Goal: Task Accomplishment & Management: Manage account settings

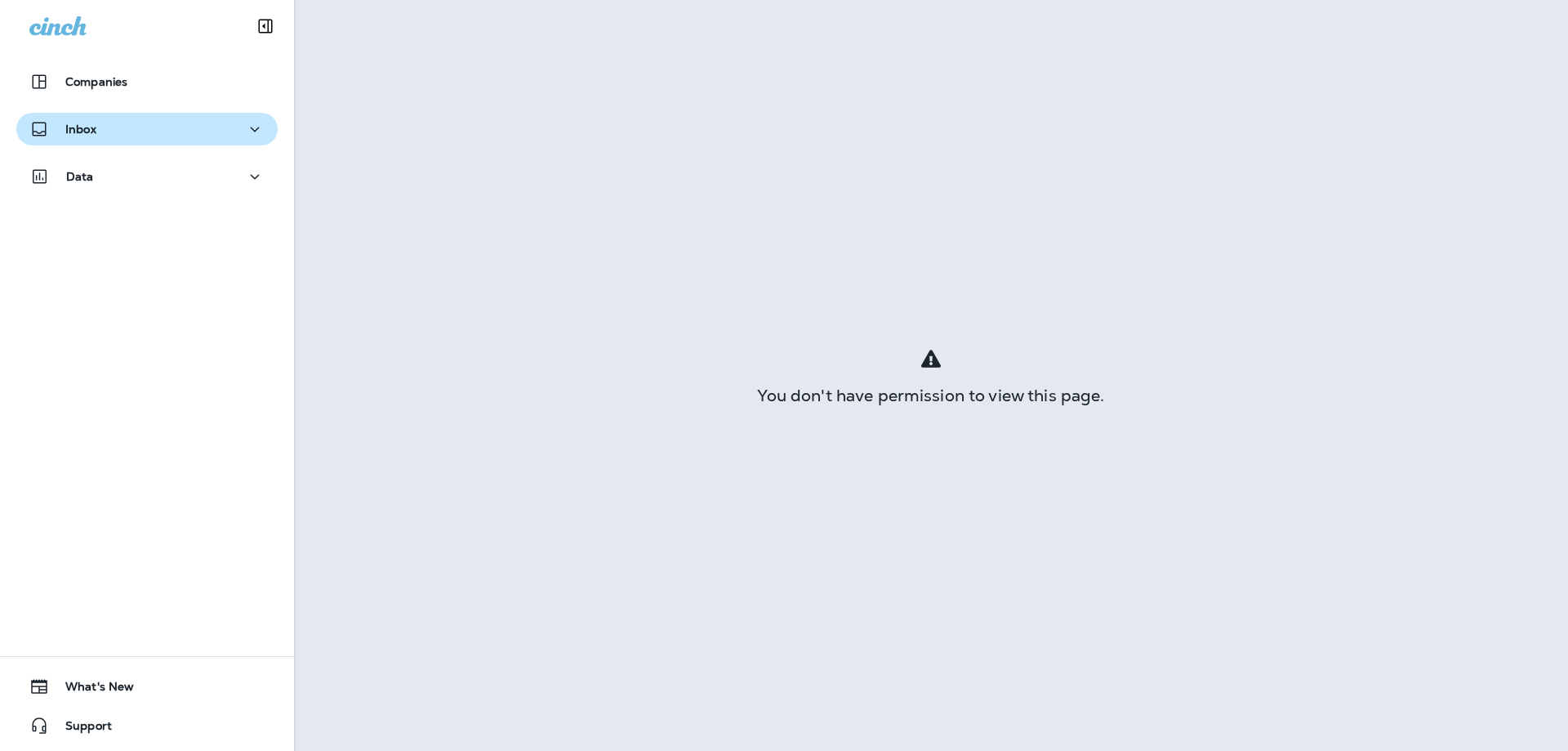
click at [79, 123] on p "Inbox" at bounding box center [80, 129] width 31 height 13
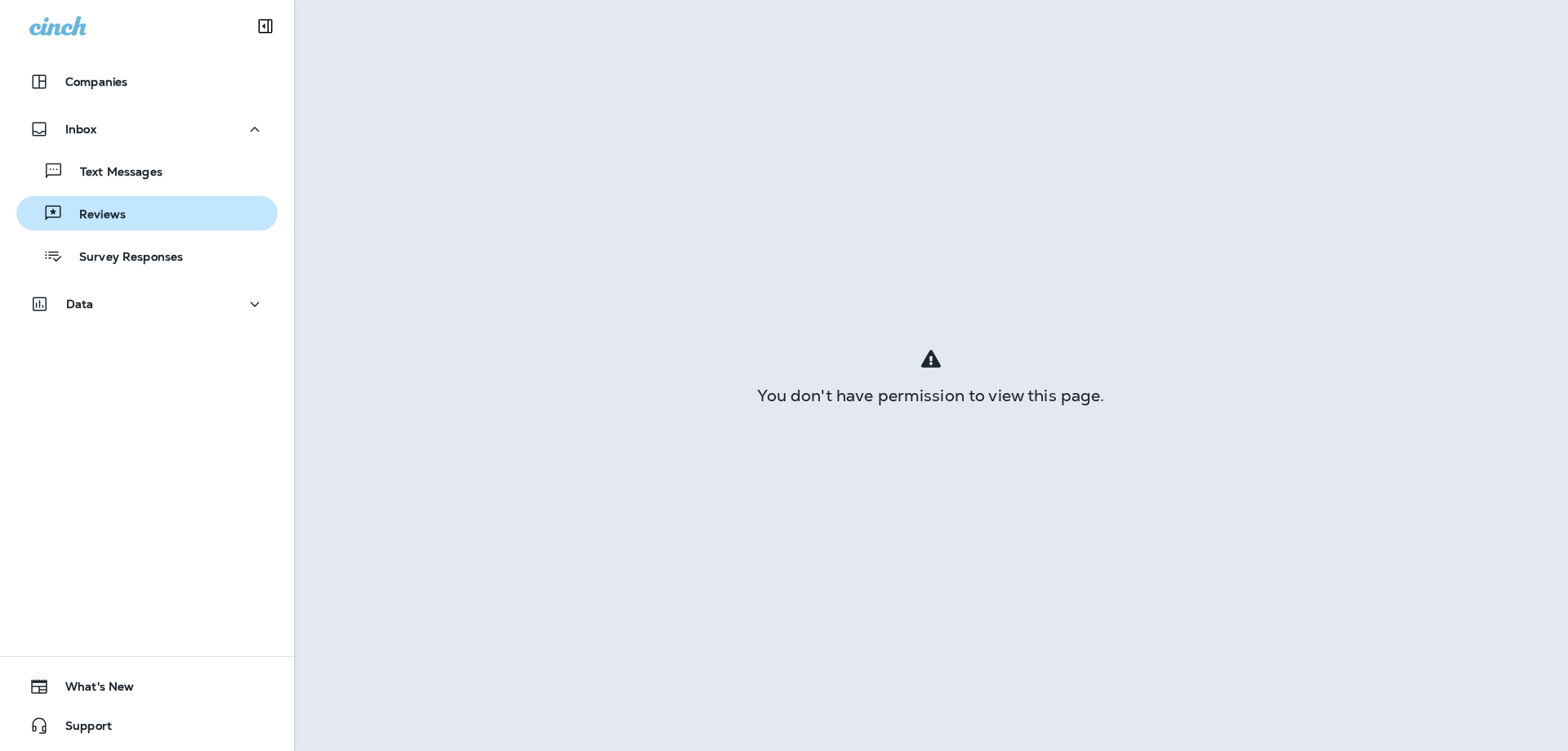
click at [103, 216] on p "Reviews" at bounding box center [94, 215] width 63 height 16
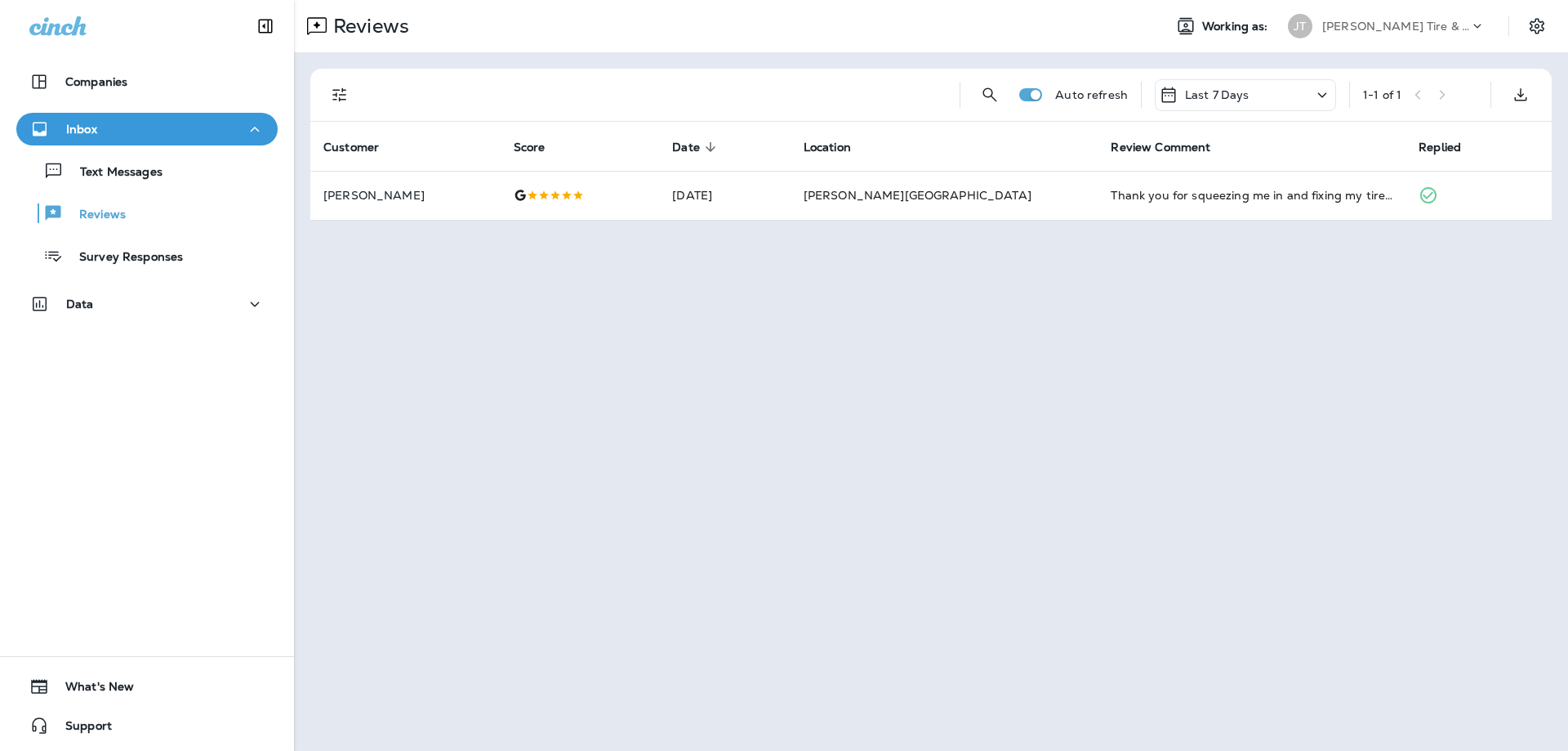
click at [1324, 94] on icon at bounding box center [1323, 95] width 9 height 5
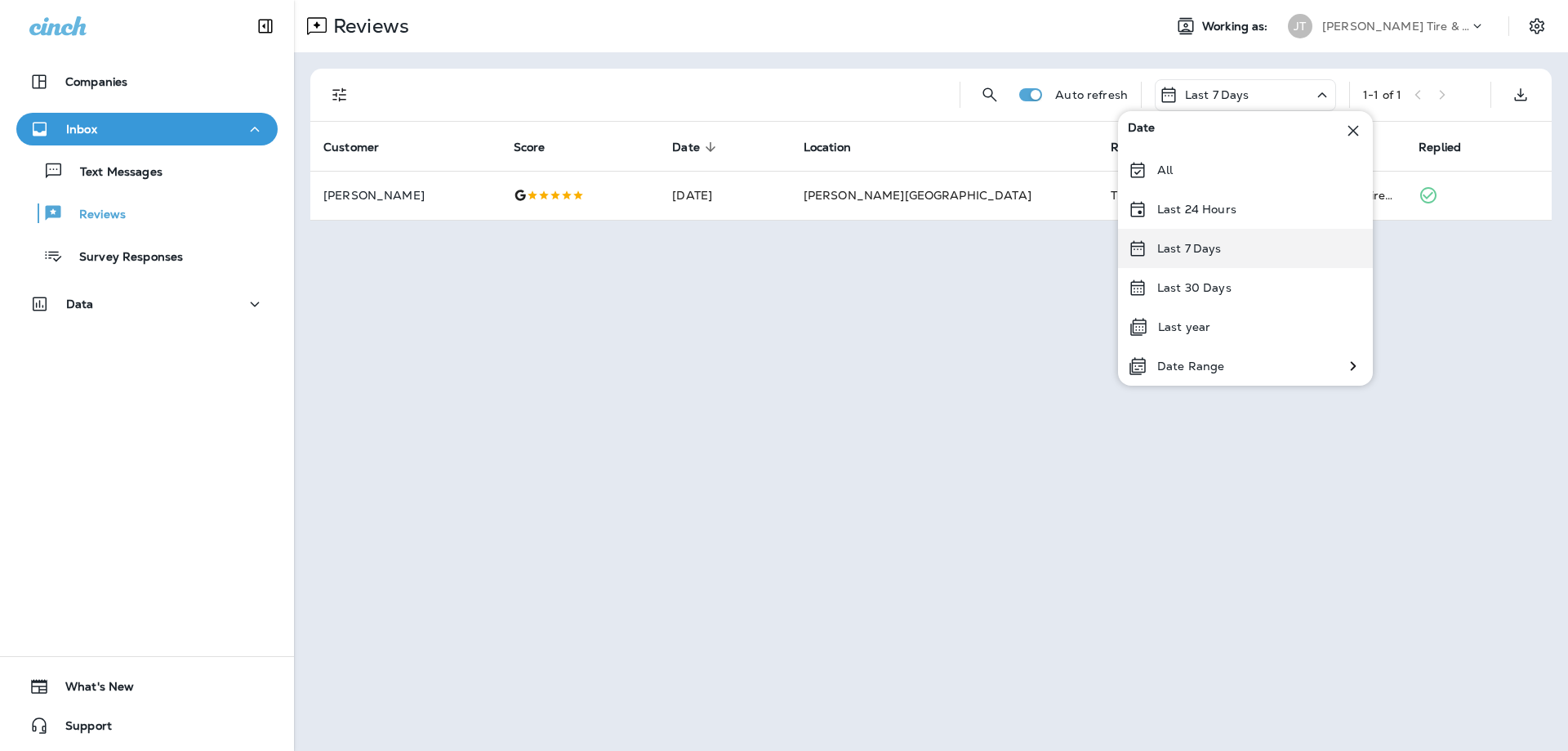
click at [1215, 249] on p "Last 7 Days" at bounding box center [1189, 248] width 64 height 13
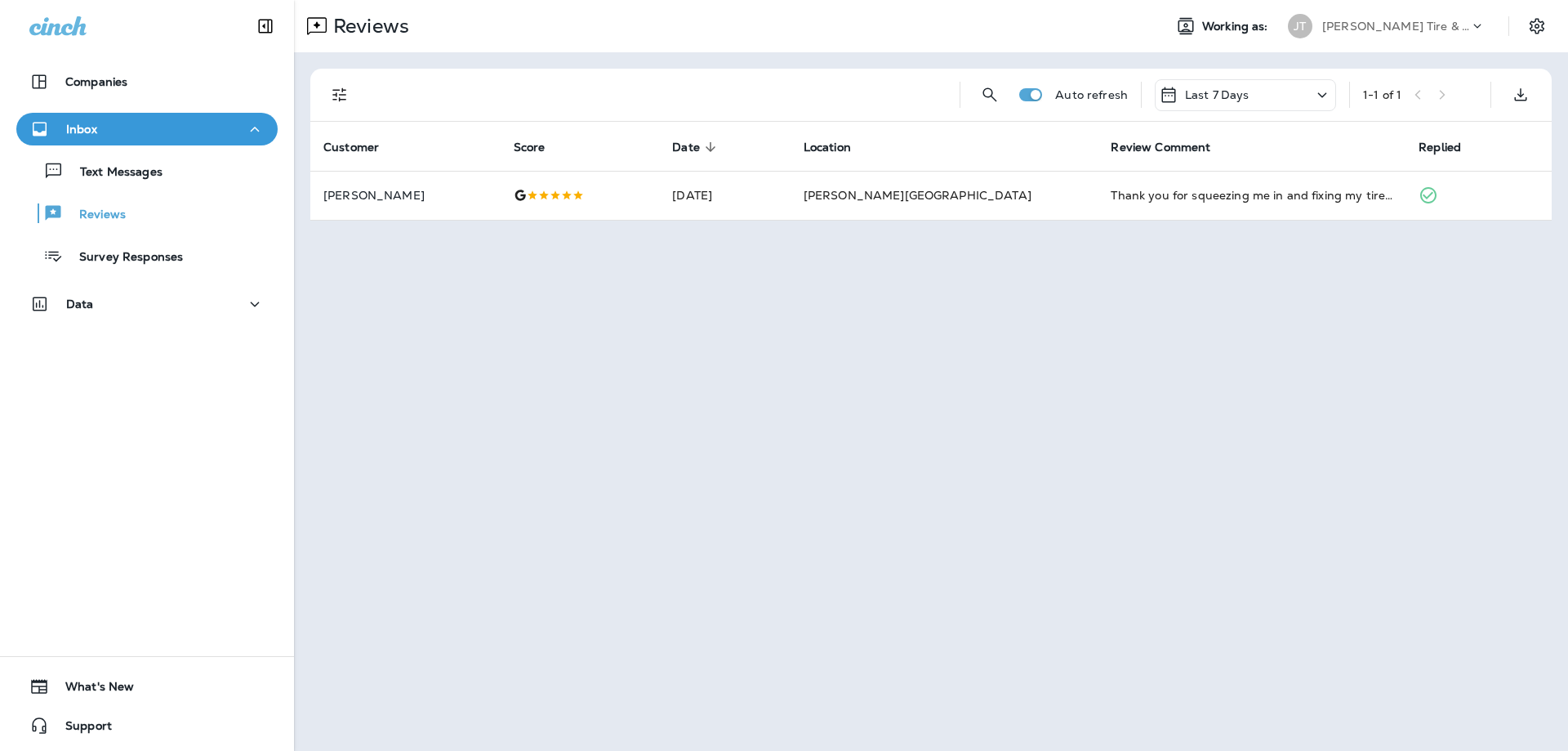
click at [1326, 90] on icon at bounding box center [1323, 94] width 19 height 20
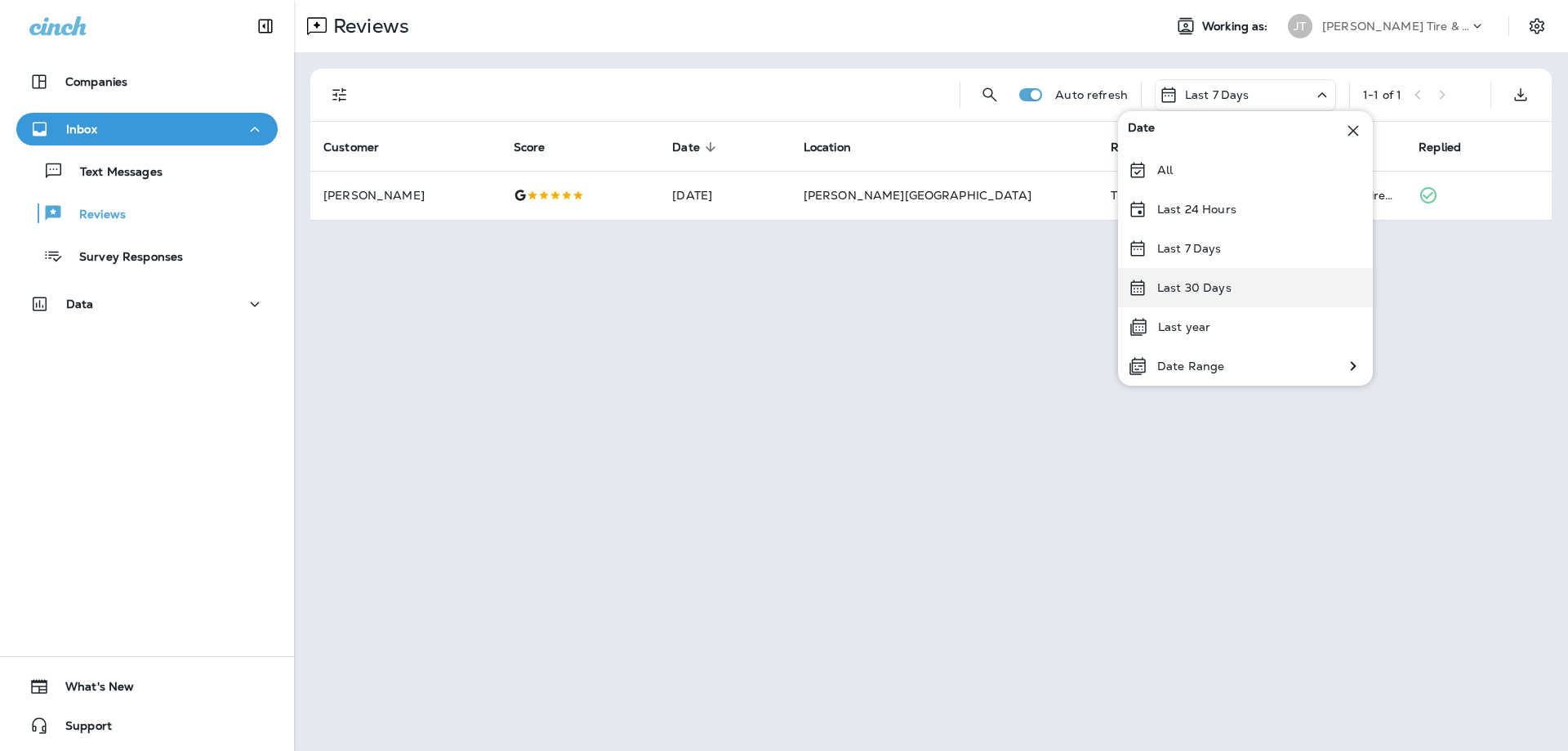
click at [1190, 289] on p "Last 30 Days" at bounding box center [1195, 287] width 74 height 13
